Goal: Transaction & Acquisition: Purchase product/service

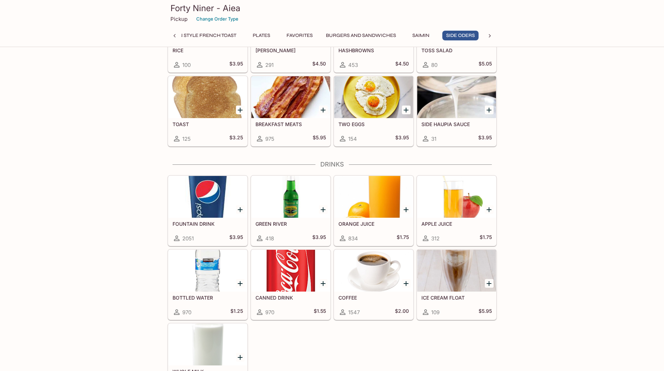
scroll to position [2079, 0]
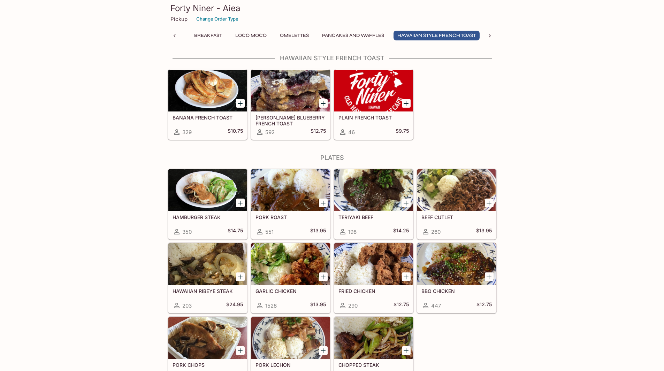
scroll to position [1081, 0]
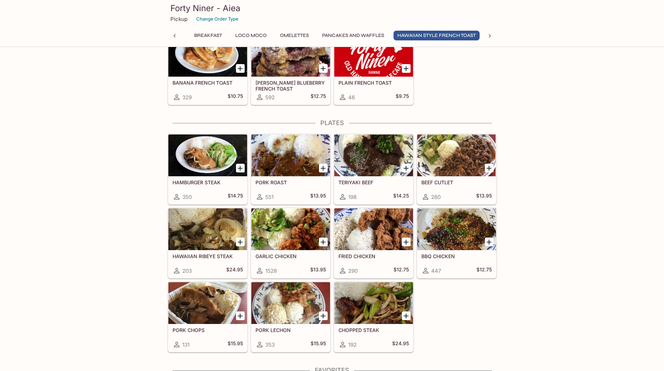
click at [283, 229] on div at bounding box center [290, 230] width 79 height 42
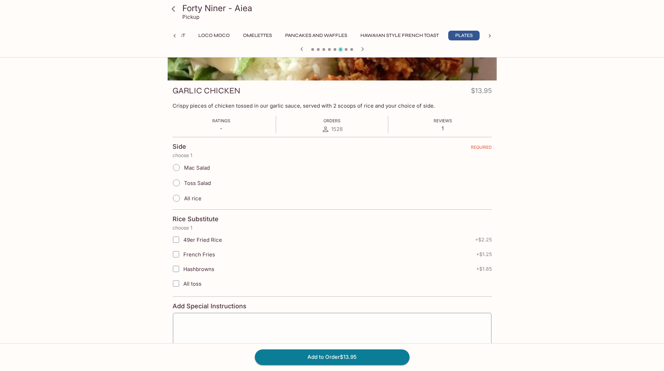
scroll to position [60, 0]
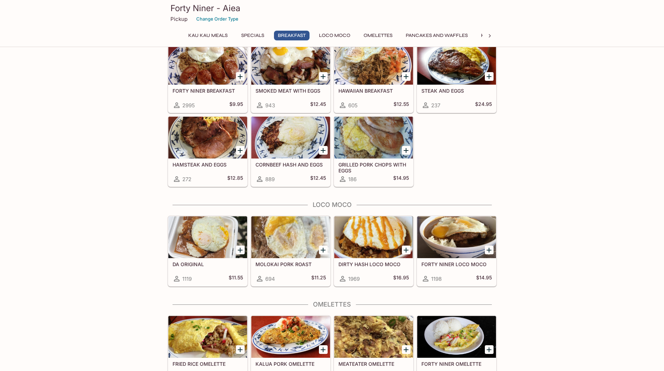
scroll to position [448, 0]
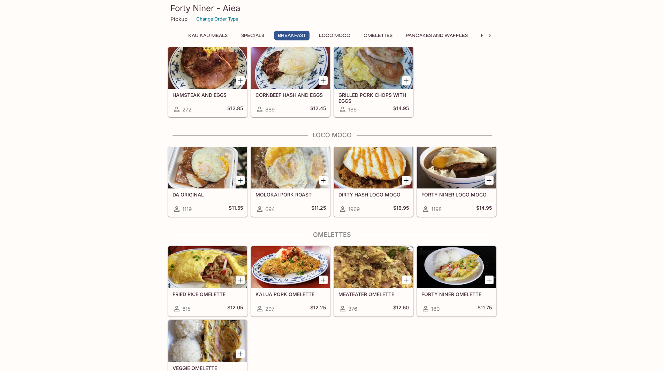
click at [387, 154] on div at bounding box center [373, 168] width 79 height 42
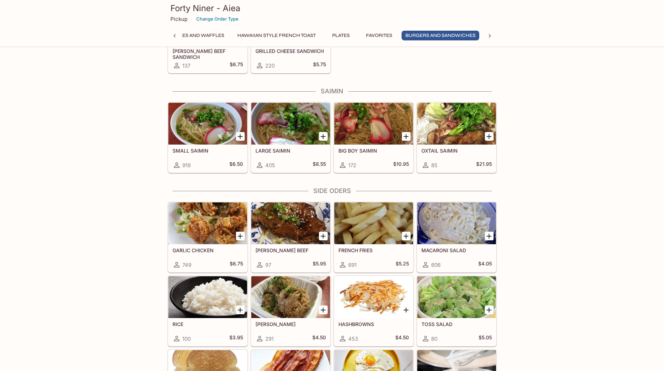
scroll to position [1808, 0]
